Goal: Task Accomplishment & Management: Complete application form

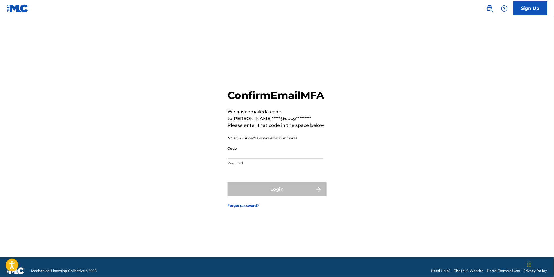
click at [243, 157] on input "Code" at bounding box center [275, 152] width 95 height 16
paste input "192328"
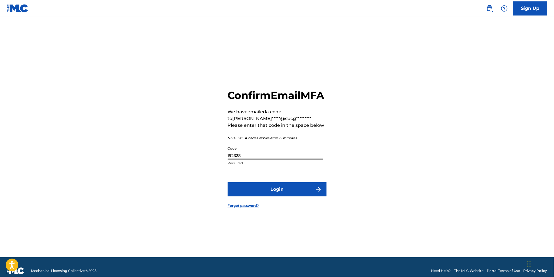
type input "192328"
click at [250, 188] on button "Login" at bounding box center [277, 190] width 99 height 14
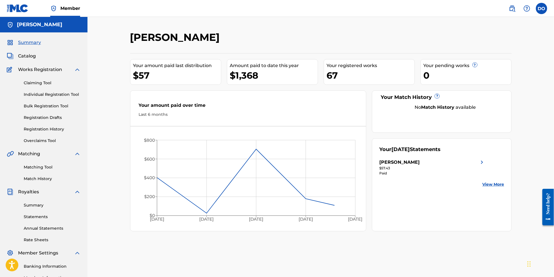
click at [55, 98] on link "Individual Registration Tool" at bounding box center [52, 95] width 57 height 6
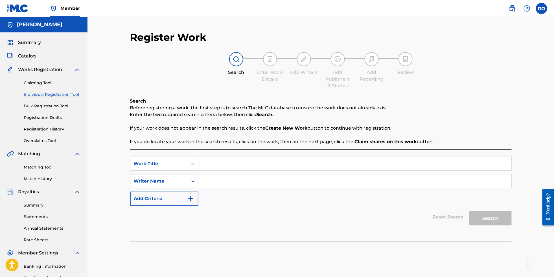
click at [229, 171] on input "Search Form" at bounding box center [354, 164] width 313 height 14
type input "t"
type input "Truth Inside"
click at [230, 187] on input "Search Form" at bounding box center [354, 182] width 313 height 14
type input "[PERSON_NAME]"
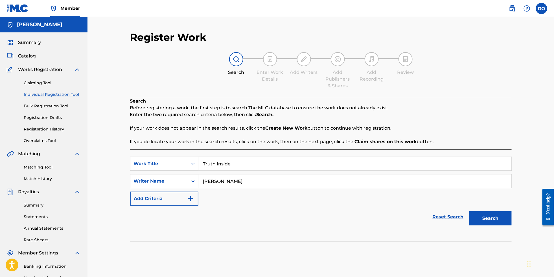
click at [506, 226] on button "Search" at bounding box center [490, 219] width 42 height 14
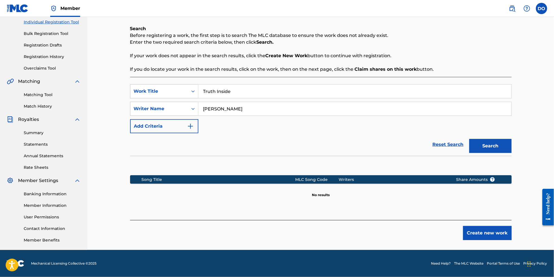
scroll to position [82, 0]
click at [502, 238] on button "Create new work" at bounding box center [487, 233] width 49 height 14
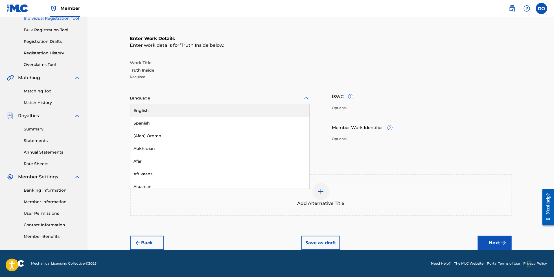
click at [187, 98] on div at bounding box center [219, 98] width 179 height 7
click at [185, 110] on div "English" at bounding box center [219, 110] width 179 height 13
click at [497, 245] on button "Next" at bounding box center [495, 243] width 34 height 14
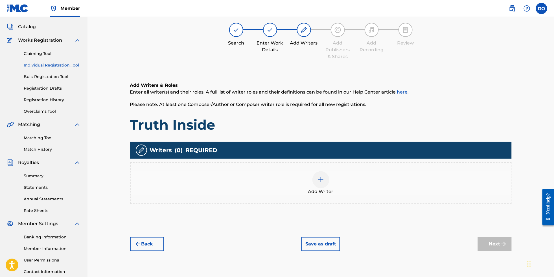
scroll to position [25, 0]
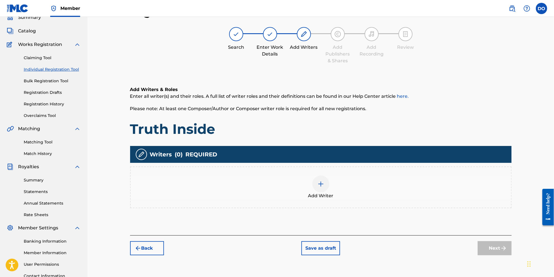
click at [323, 188] on img at bounding box center [320, 184] width 7 height 7
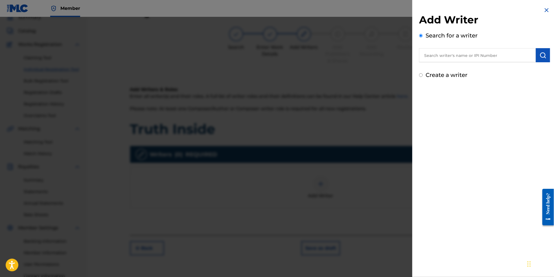
click at [432, 59] on input "text" at bounding box center [477, 55] width 117 height 14
type input "[PERSON_NAME]"
click at [541, 59] on img "submit" at bounding box center [542, 55] width 7 height 7
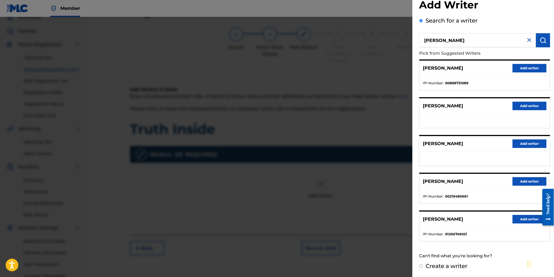
scroll to position [28, 0]
click at [524, 215] on button "Add writer" at bounding box center [529, 219] width 34 height 8
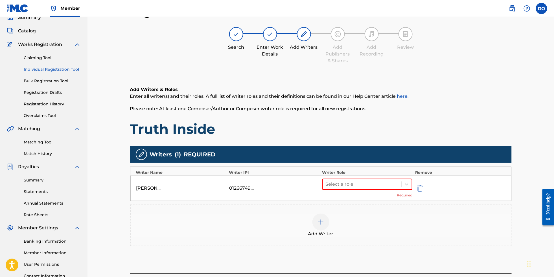
click at [371, 196] on div "Select a role Required" at bounding box center [367, 188] width 90 height 19
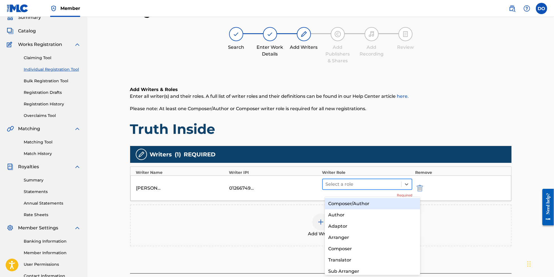
click at [375, 188] on div at bounding box center [362, 185] width 73 height 8
click at [373, 202] on div "Composer/Author" at bounding box center [373, 203] width 96 height 11
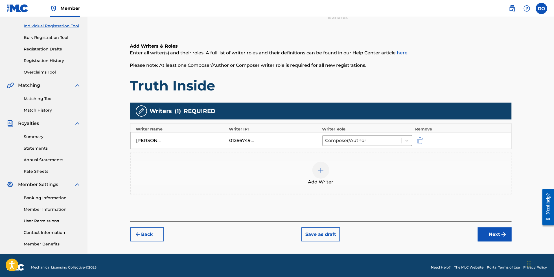
click at [503, 242] on button "Next" at bounding box center [495, 235] width 34 height 14
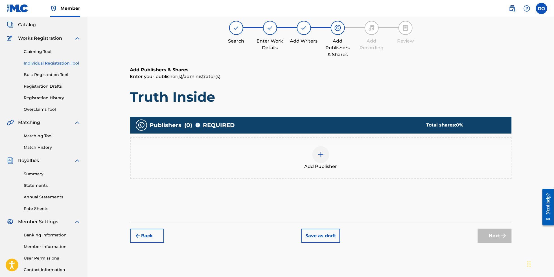
scroll to position [25, 0]
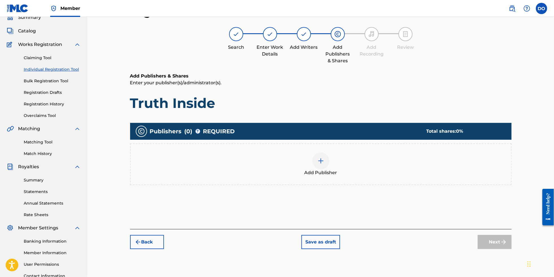
click at [324, 164] on img at bounding box center [320, 161] width 7 height 7
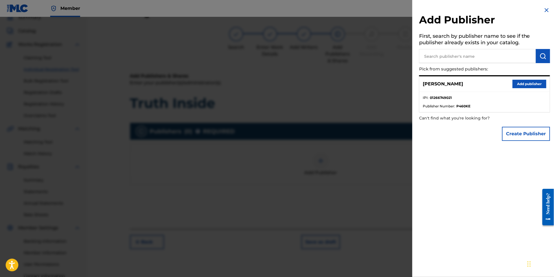
click at [520, 84] on button "Add publisher" at bounding box center [529, 84] width 34 height 8
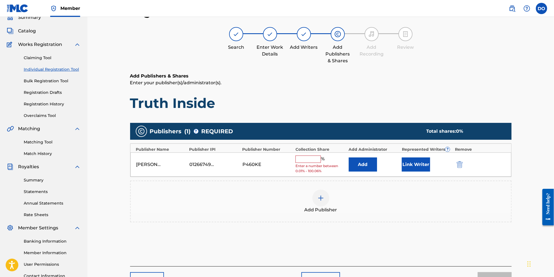
click at [321, 162] on input "text" at bounding box center [307, 159] width 25 height 7
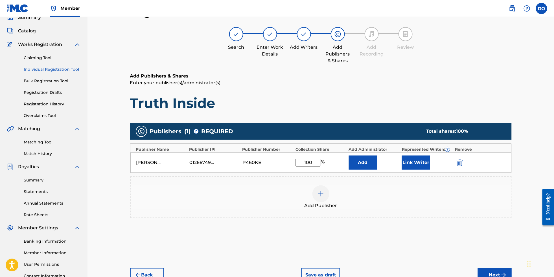
type input "100"
click at [368, 167] on button "Add" at bounding box center [363, 163] width 28 height 14
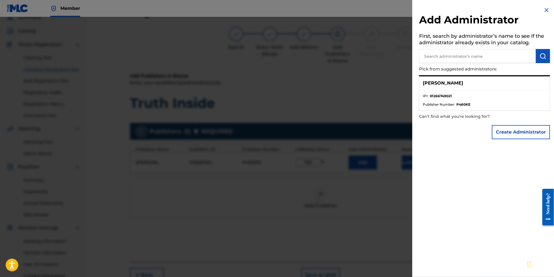
click at [543, 12] on img at bounding box center [546, 10] width 7 height 7
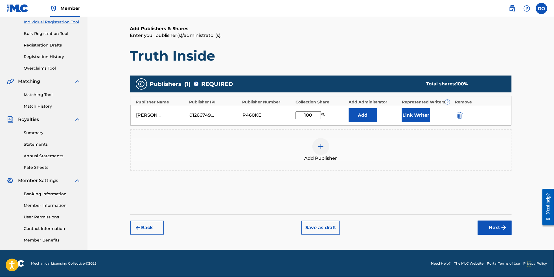
click at [494, 227] on button "Next" at bounding box center [495, 228] width 34 height 14
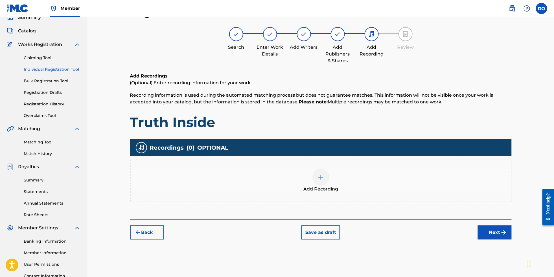
click at [327, 186] on div at bounding box center [320, 177] width 17 height 17
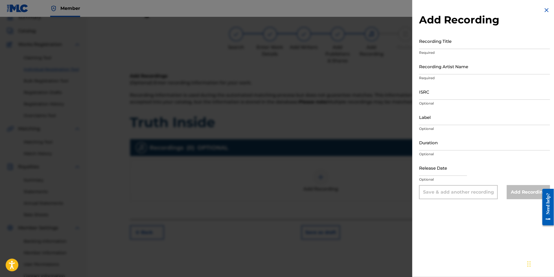
click at [433, 41] on input "Recording Title" at bounding box center [484, 41] width 131 height 16
type input "Truth Inside"
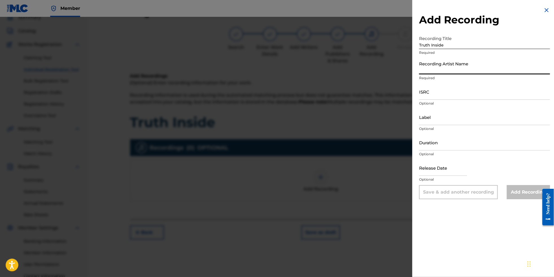
click at [441, 72] on input "Recording Artist Name" at bounding box center [484, 66] width 131 height 16
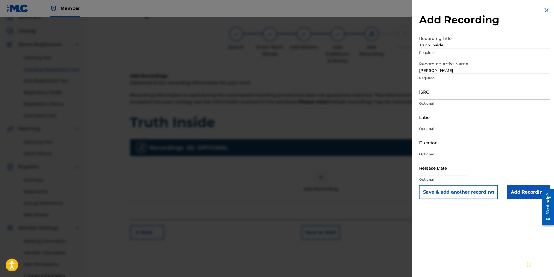
type input "[PERSON_NAME]"
click at [443, 100] on input "ISRC" at bounding box center [484, 92] width 131 height 16
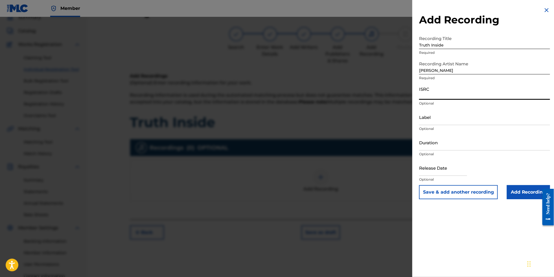
paste input "192328"
type input "192328"
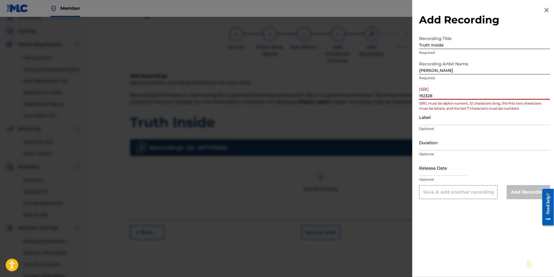
drag, startPoint x: 442, startPoint y: 102, endPoint x: 360, endPoint y: 96, distance: 82.3
click at [360, 96] on div "Add Recording Recording Title Truth Inside Required Recording Artist Name [PERS…" at bounding box center [277, 147] width 554 height 260
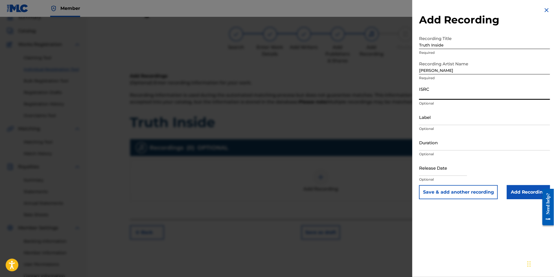
paste input "NL8RL2553561"
type input "NL8RL2553561"
click at [456, 125] on input "Label" at bounding box center [484, 117] width 131 height 16
type input "RevSphere"
click at [447, 176] on input "text" at bounding box center [443, 168] width 48 height 16
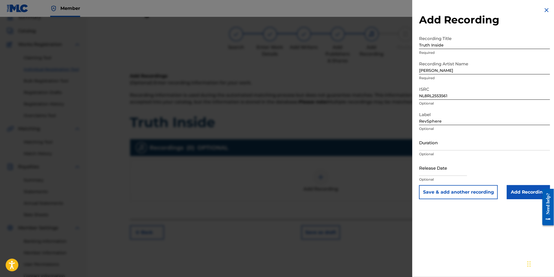
select select "7"
select select "2025"
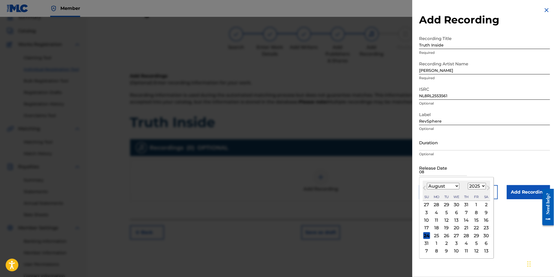
click at [475, 239] on div "29" at bounding box center [476, 235] width 7 height 7
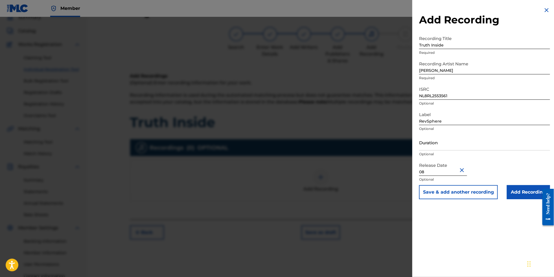
type input "[DATE]"
click at [522, 199] on input "Add Recording" at bounding box center [528, 192] width 43 height 14
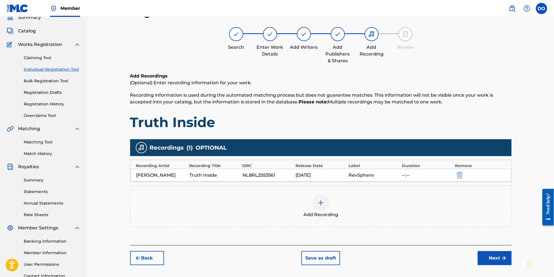
click at [507, 265] on button "Next" at bounding box center [495, 258] width 34 height 14
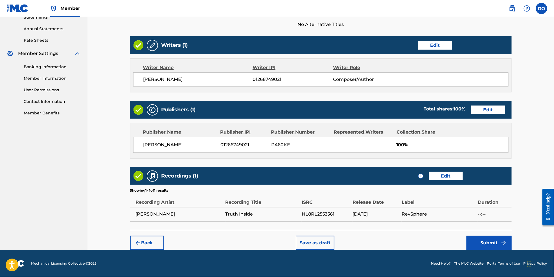
scroll to position [210, 0]
click at [504, 248] on button "Submit" at bounding box center [488, 243] width 45 height 14
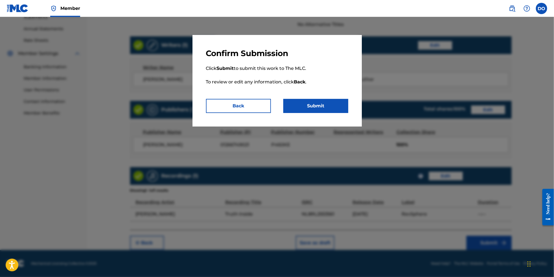
click at [340, 113] on button "Submit" at bounding box center [315, 106] width 65 height 14
